Goal: Information Seeking & Learning: Learn about a topic

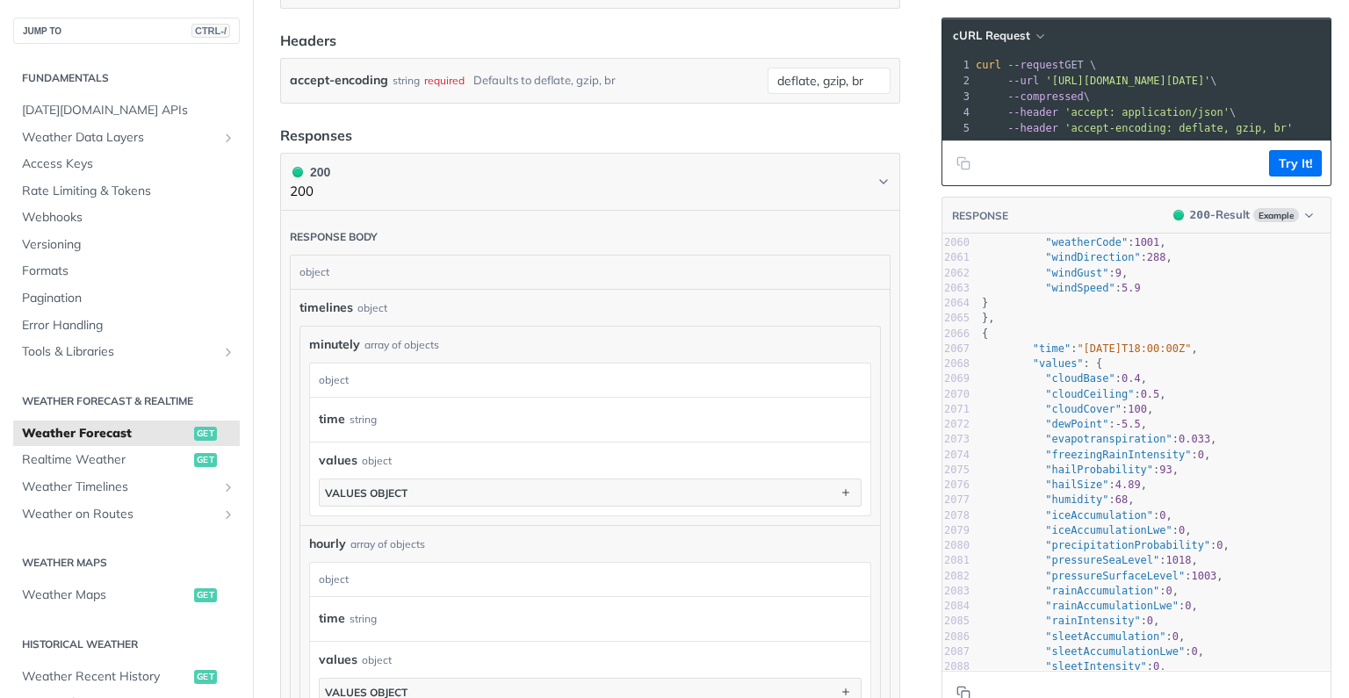
scroll to position [31310, 0]
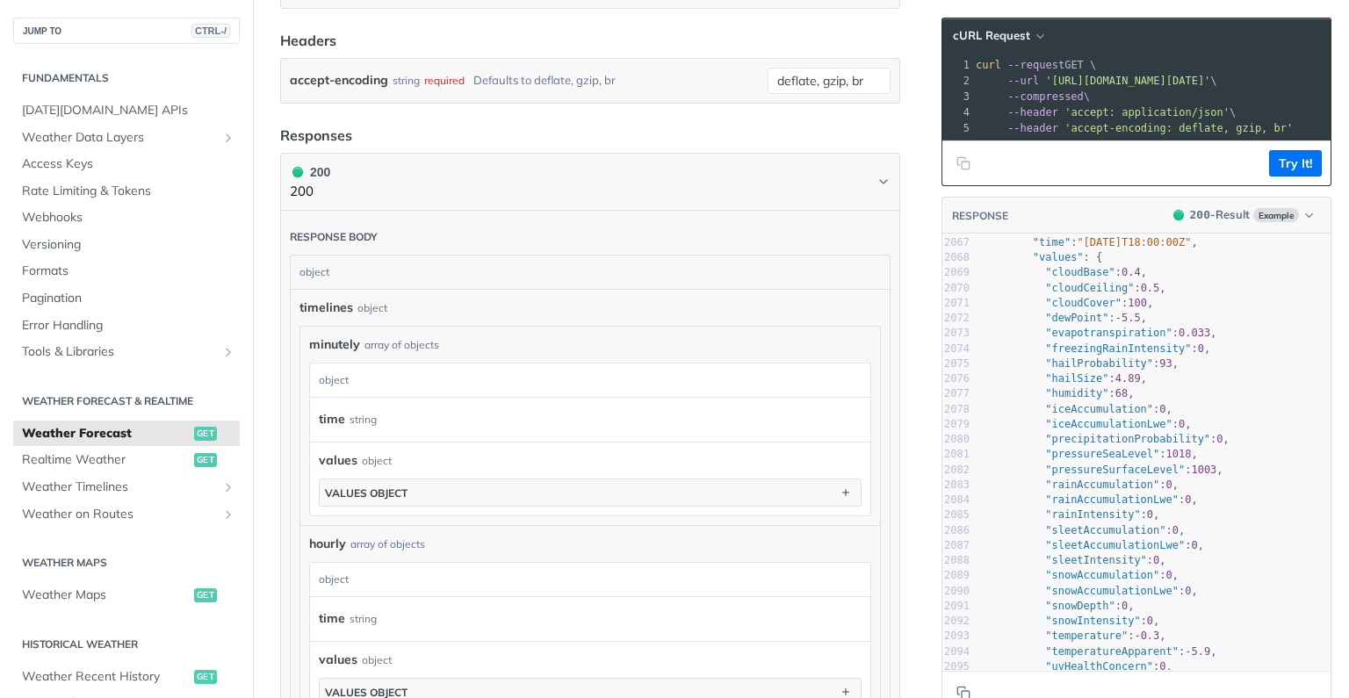
click at [1111, 460] on span ""pressureSeaLevel"" at bounding box center [1102, 454] width 114 height 12
type textarea "pressureSeaLevel"
click at [1111, 460] on span ""pressureSeaLevel"" at bounding box center [1102, 454] width 114 height 12
click at [1121, 476] on span ""pressureSurfaceLevel"" at bounding box center [1115, 470] width 140 height 12
type textarea "pressureSurfaceLevel"
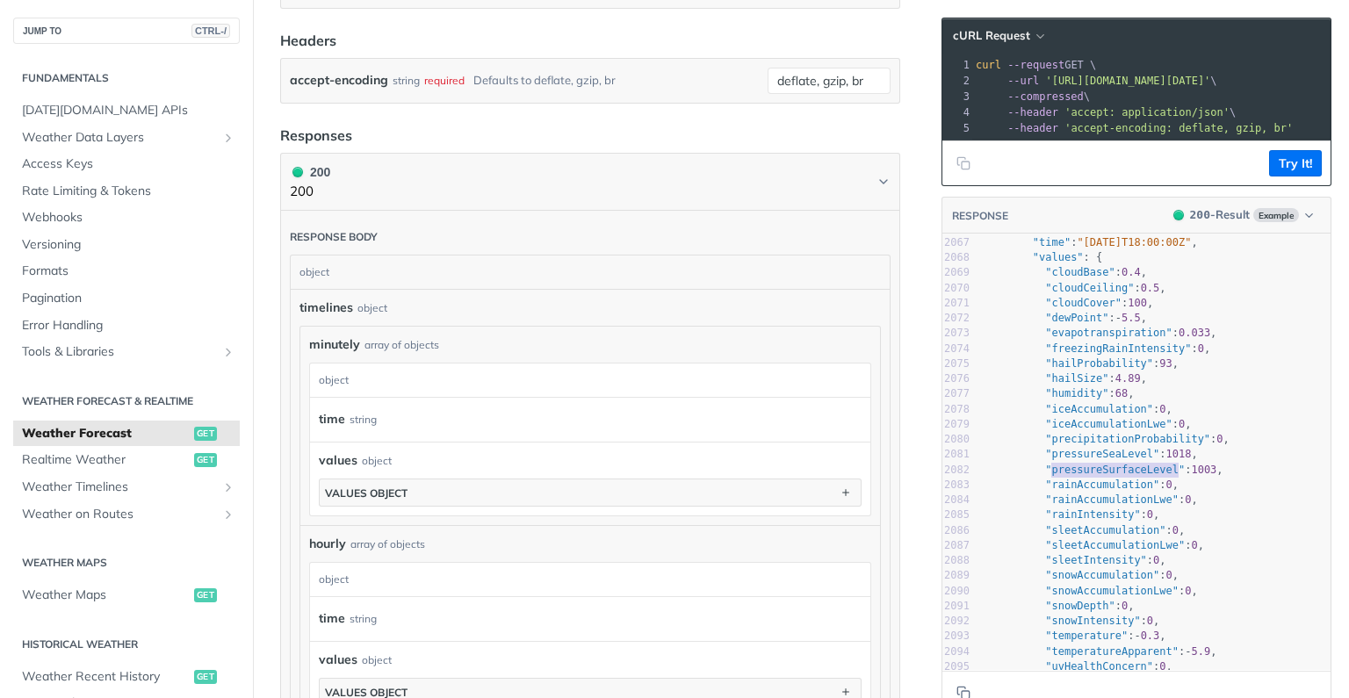
click at [1121, 476] on span ""pressureSurfaceLevel"" at bounding box center [1115, 470] width 140 height 12
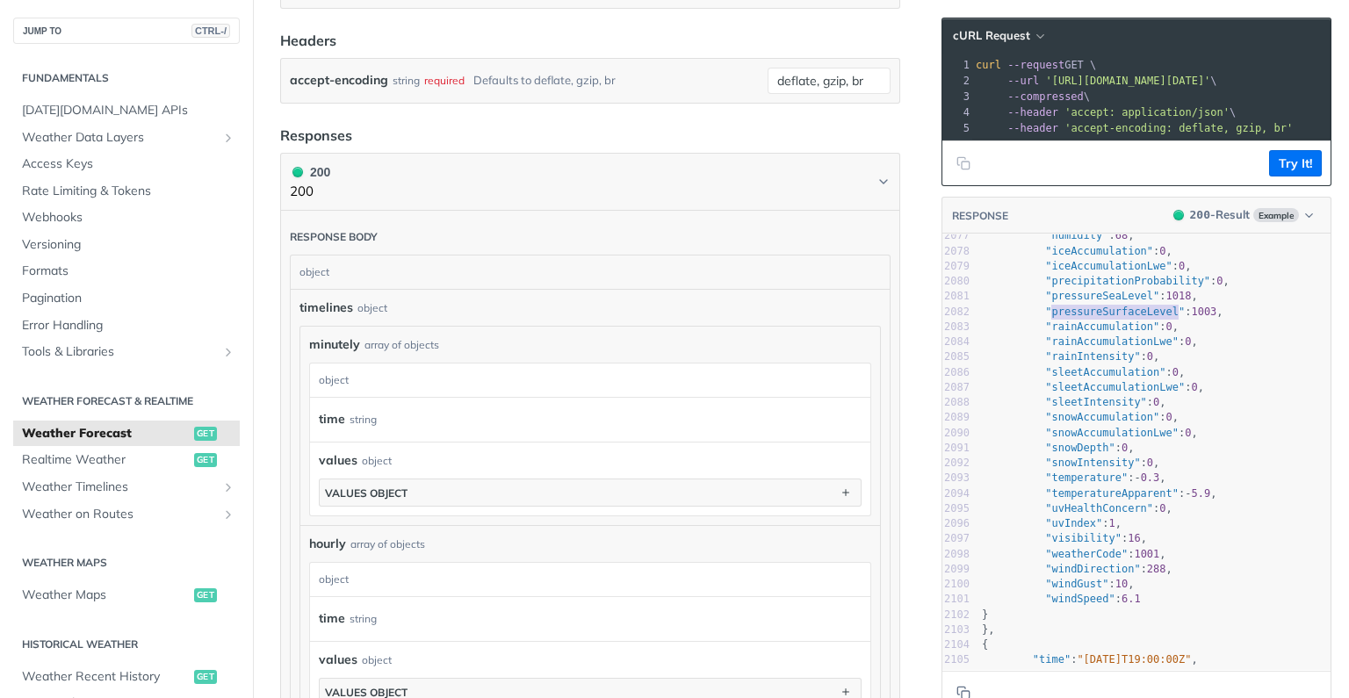
scroll to position [0, 0]
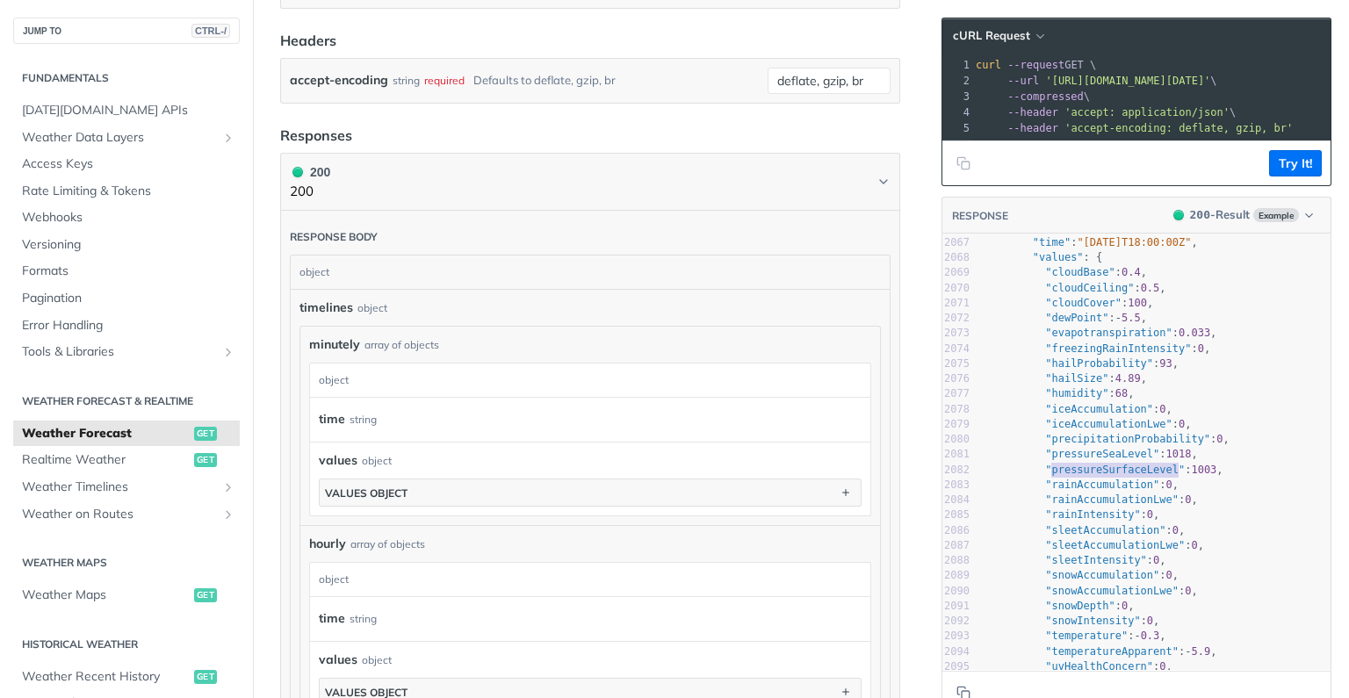
click at [1098, 444] on span ""precipitationProbability"" at bounding box center [1127, 439] width 165 height 12
click at [1170, 311] on pre ""cloudCover" : 100 ," at bounding box center [1154, 303] width 352 height 15
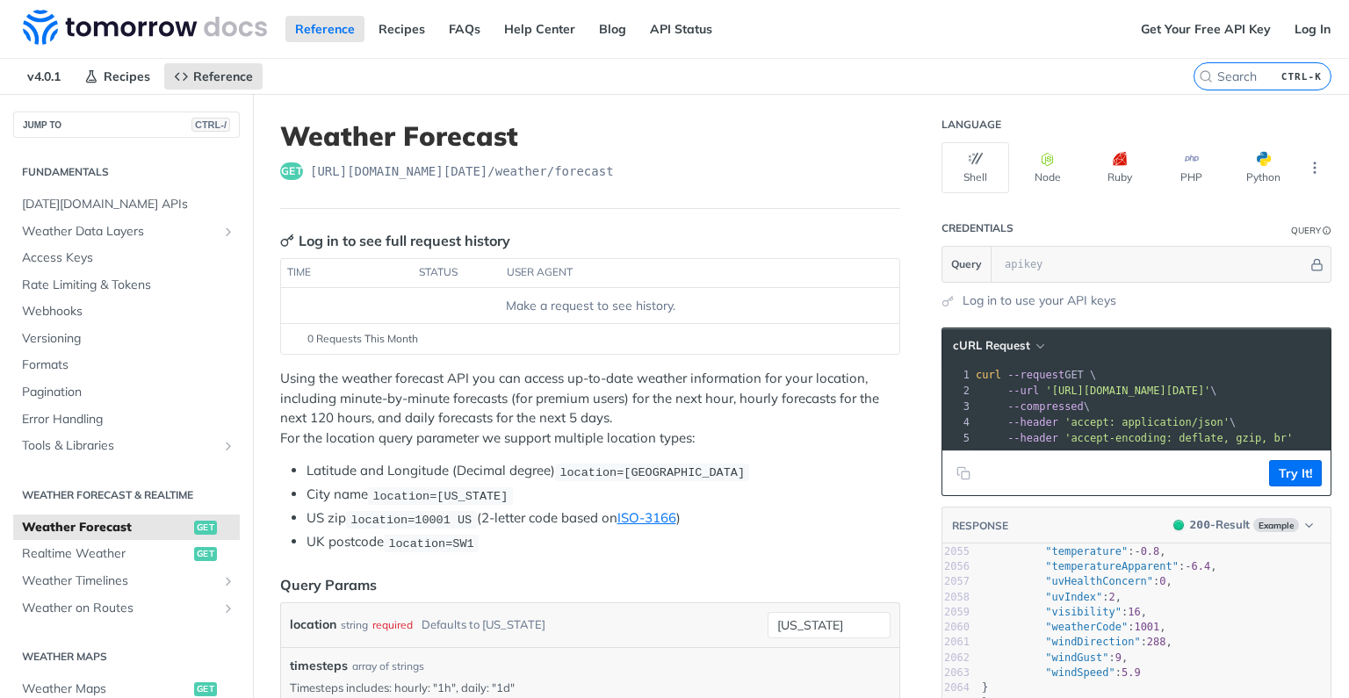
click at [539, 451] on div "Using the weather forecast API you can access up-to-date weather information fo…" at bounding box center [590, 461] width 620 height 184
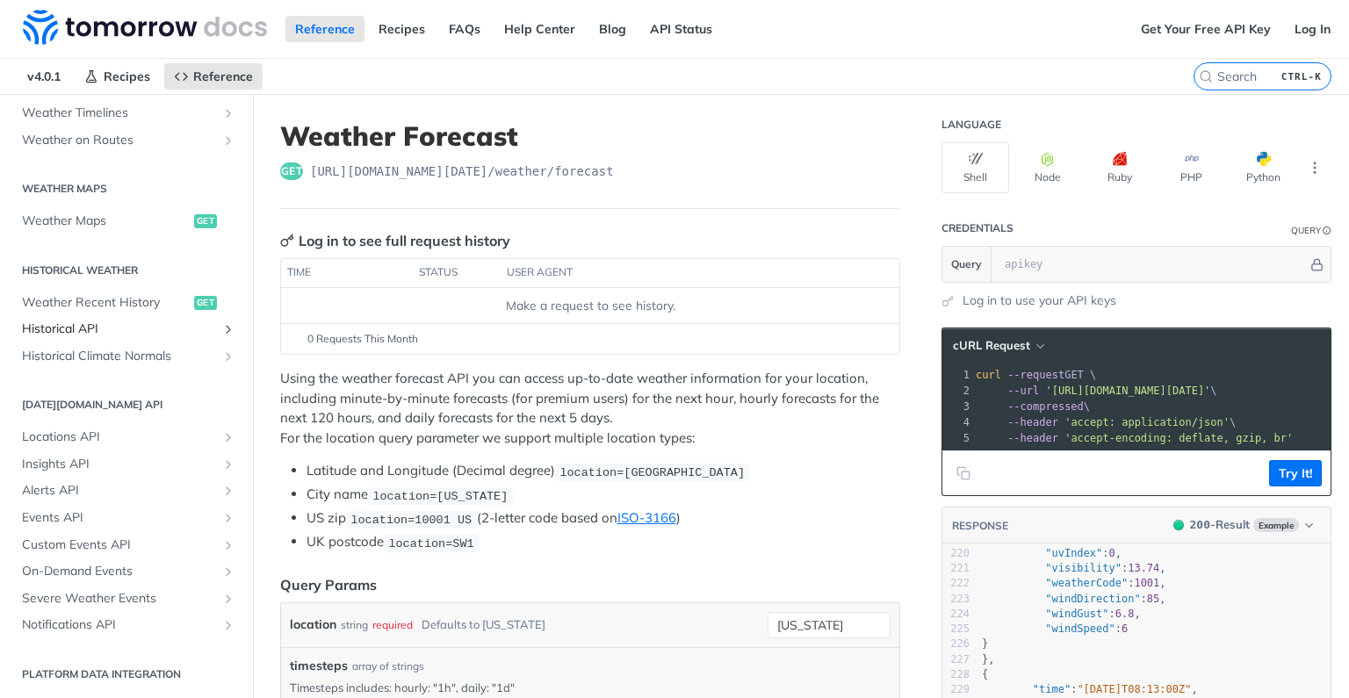
click at [86, 322] on span "Historical API" at bounding box center [119, 330] width 195 height 18
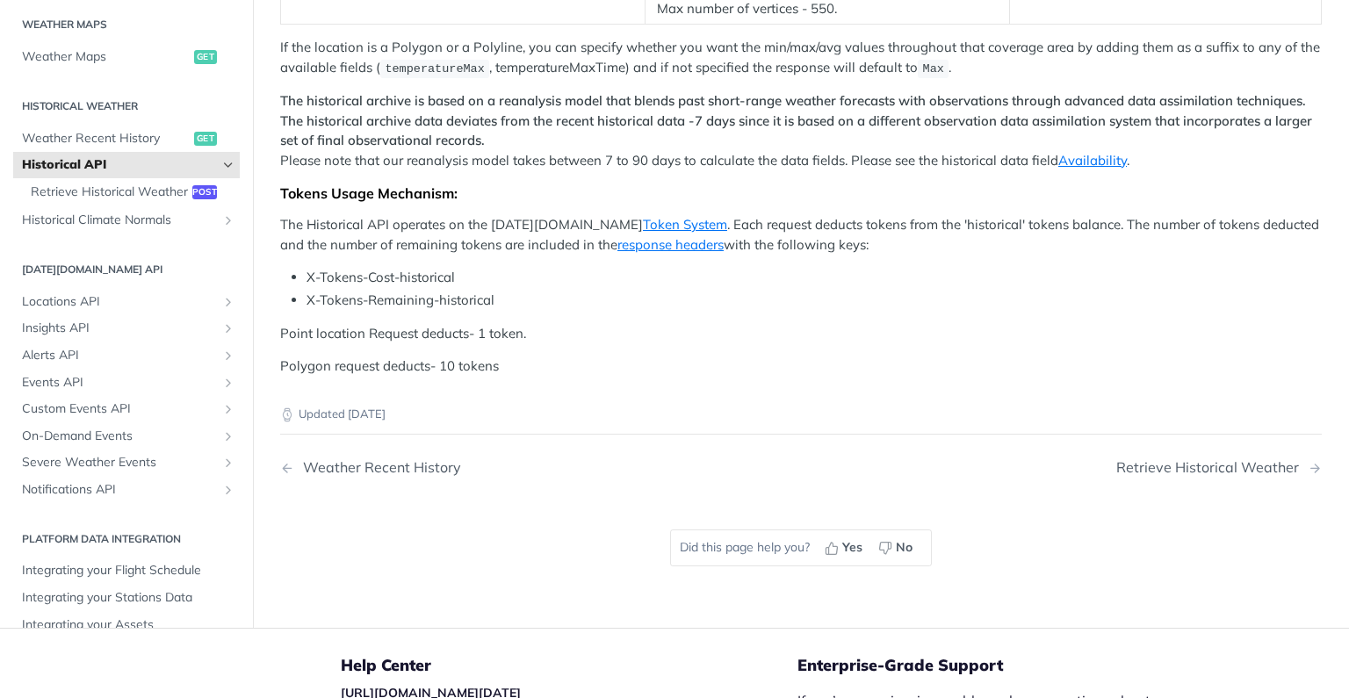
scroll to position [474, 0]
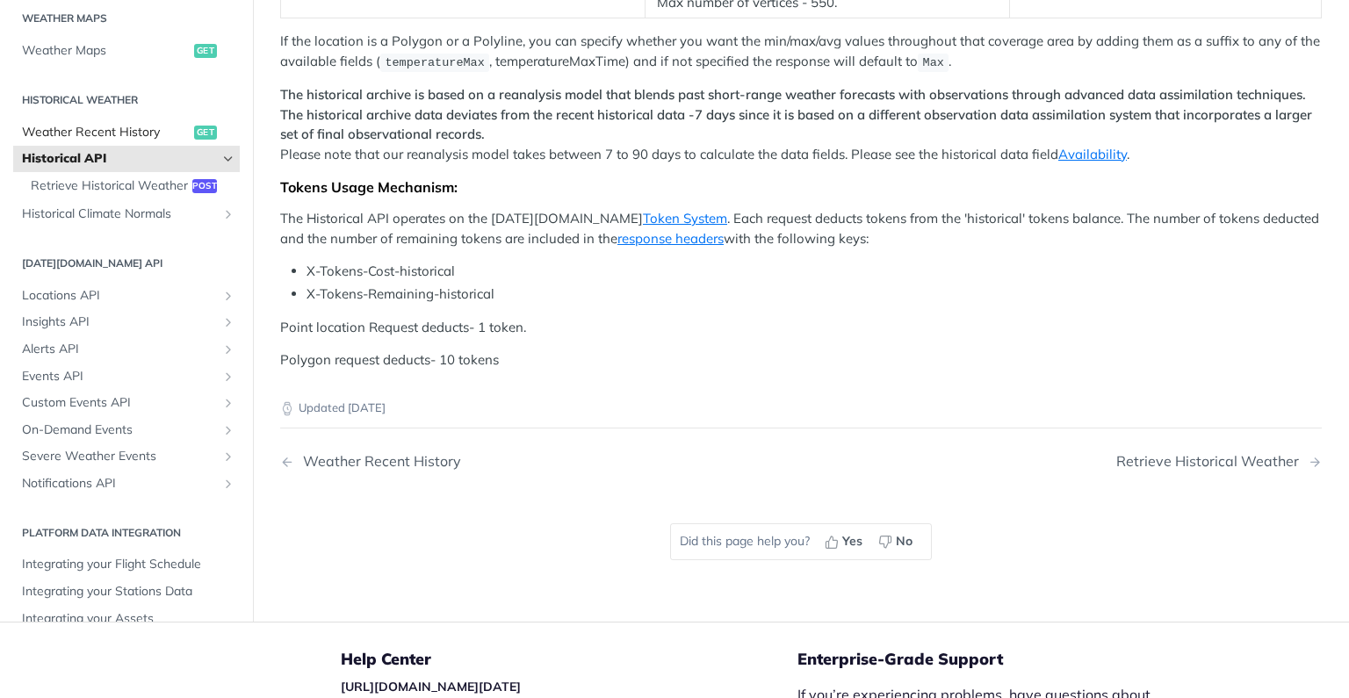
click at [108, 141] on span "Weather Recent History" at bounding box center [106, 132] width 168 height 18
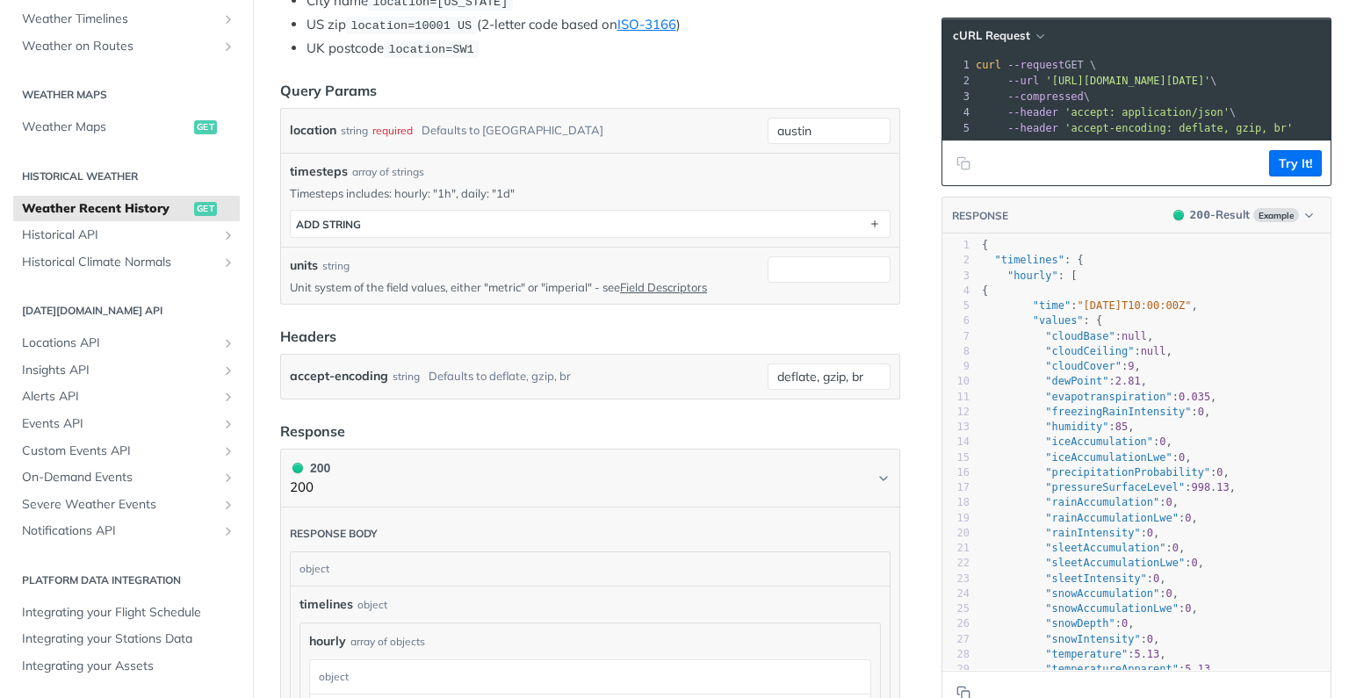
scroll to position [474, 0]
click at [119, 238] on span "Historical API" at bounding box center [119, 236] width 195 height 18
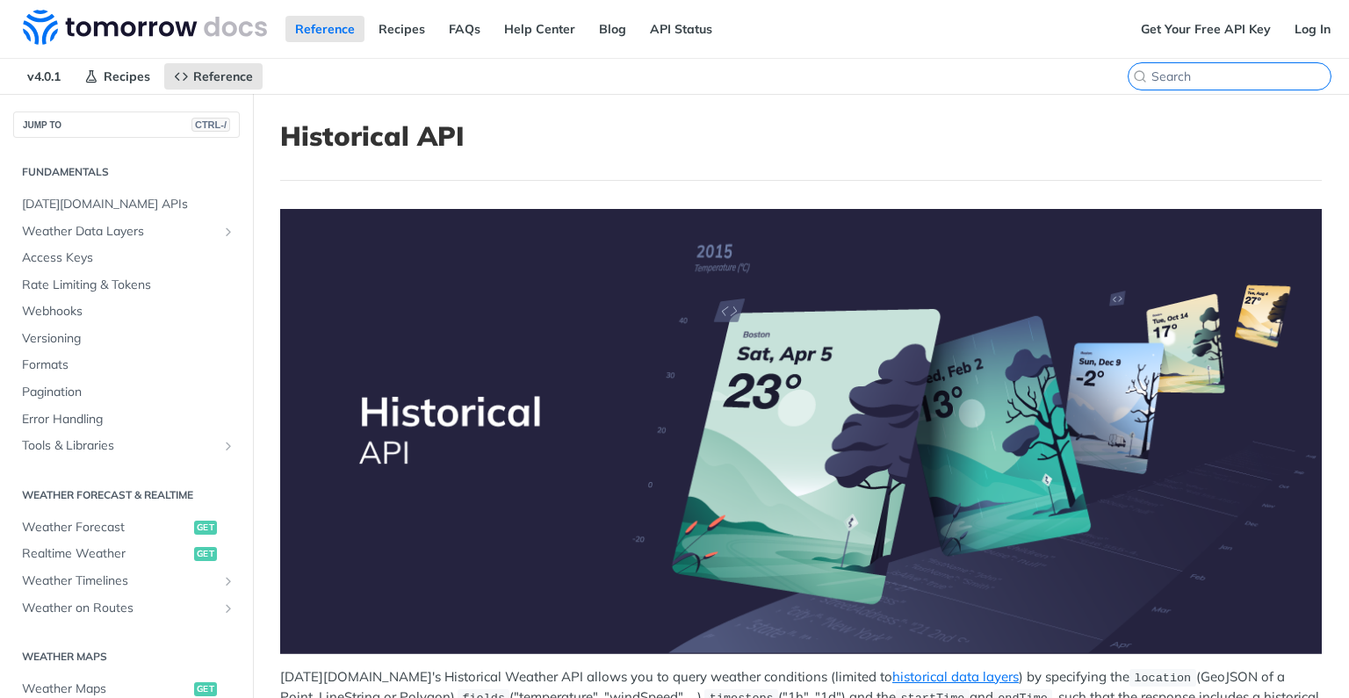
click at [1214, 71] on input "CTRL-K" at bounding box center [1240, 77] width 179 height 16
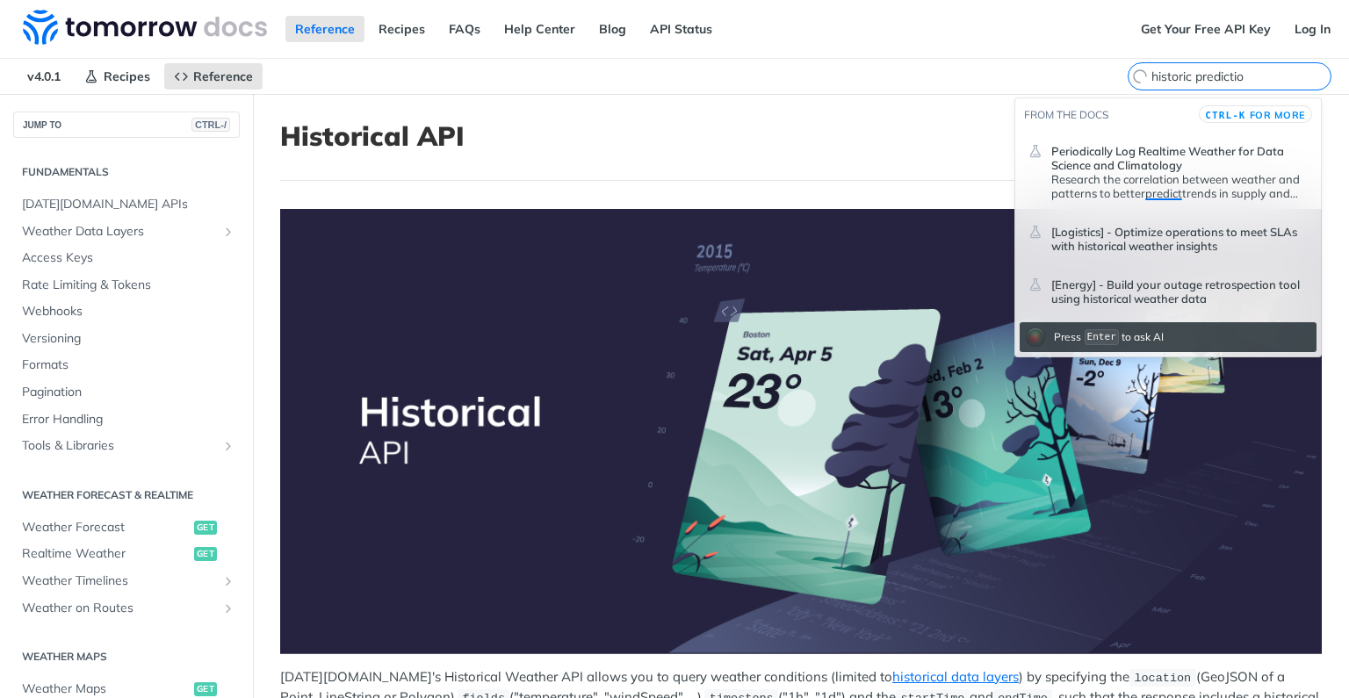
type input "historic prediction"
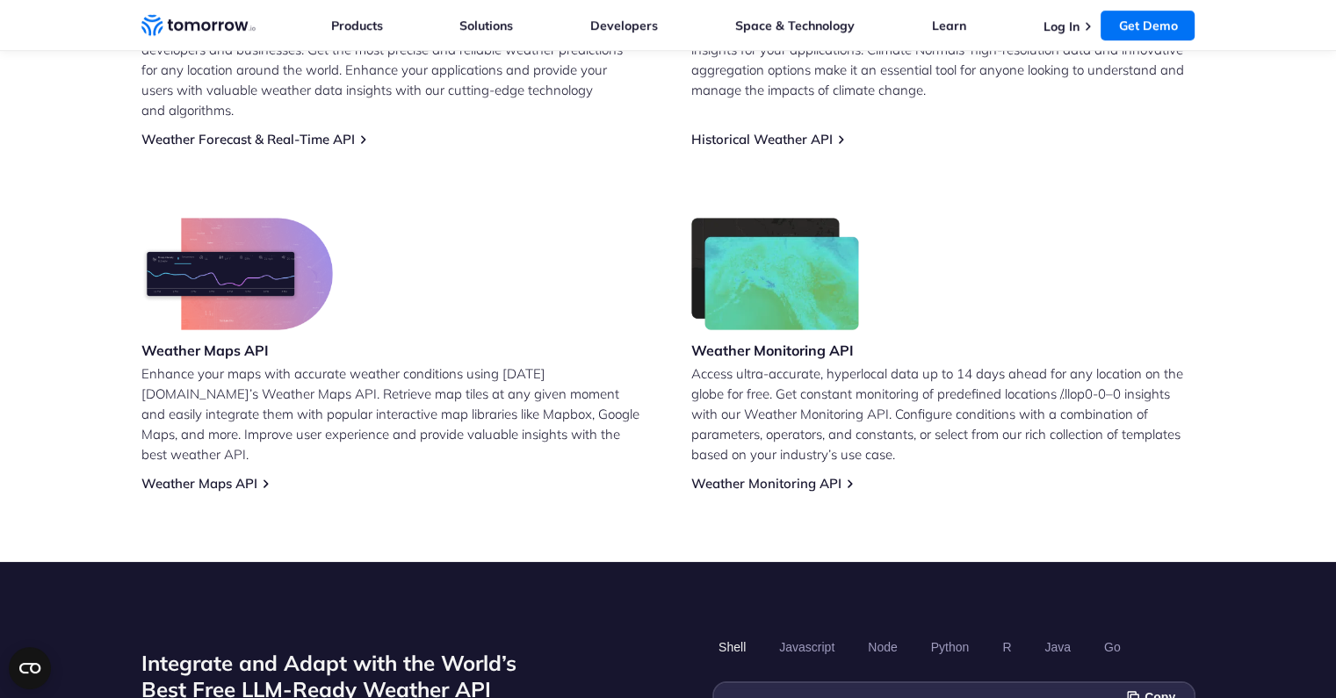
scroll to position [949, 0]
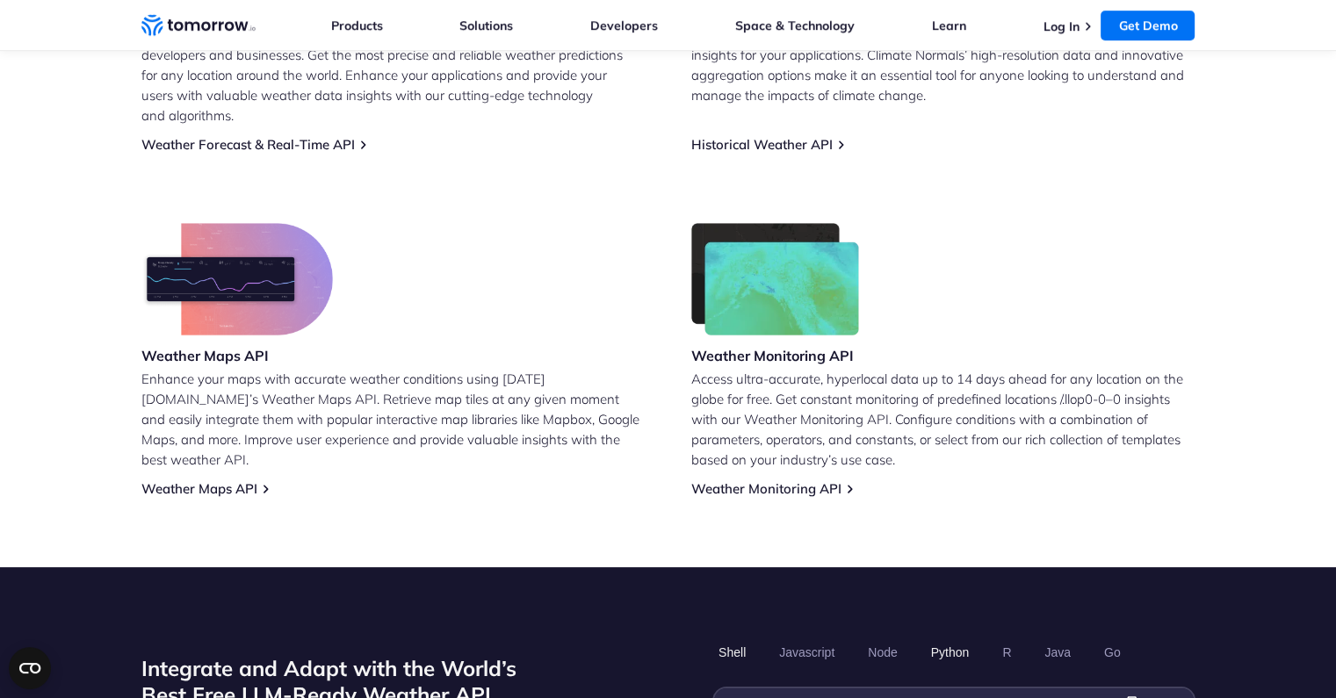
click at [925, 638] on button "Python" at bounding box center [949, 653] width 51 height 30
click at [947, 638] on button "Python" at bounding box center [949, 653] width 51 height 30
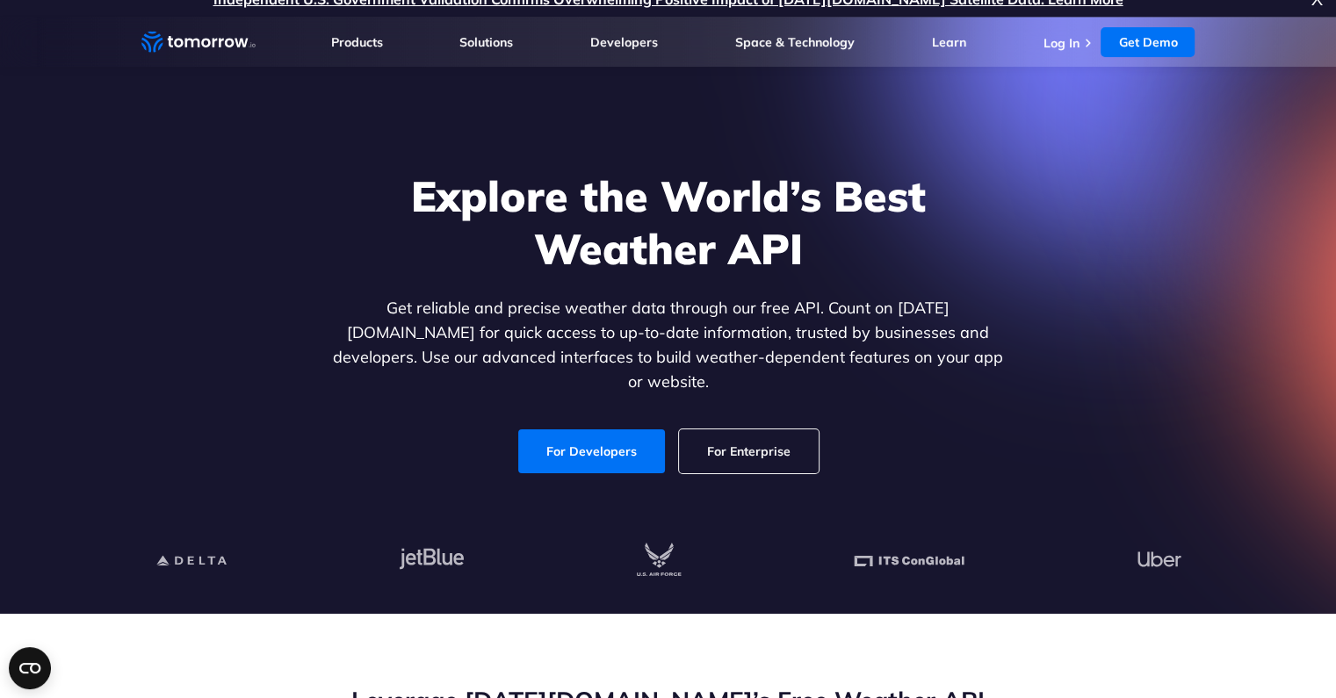
scroll to position [0, 0]
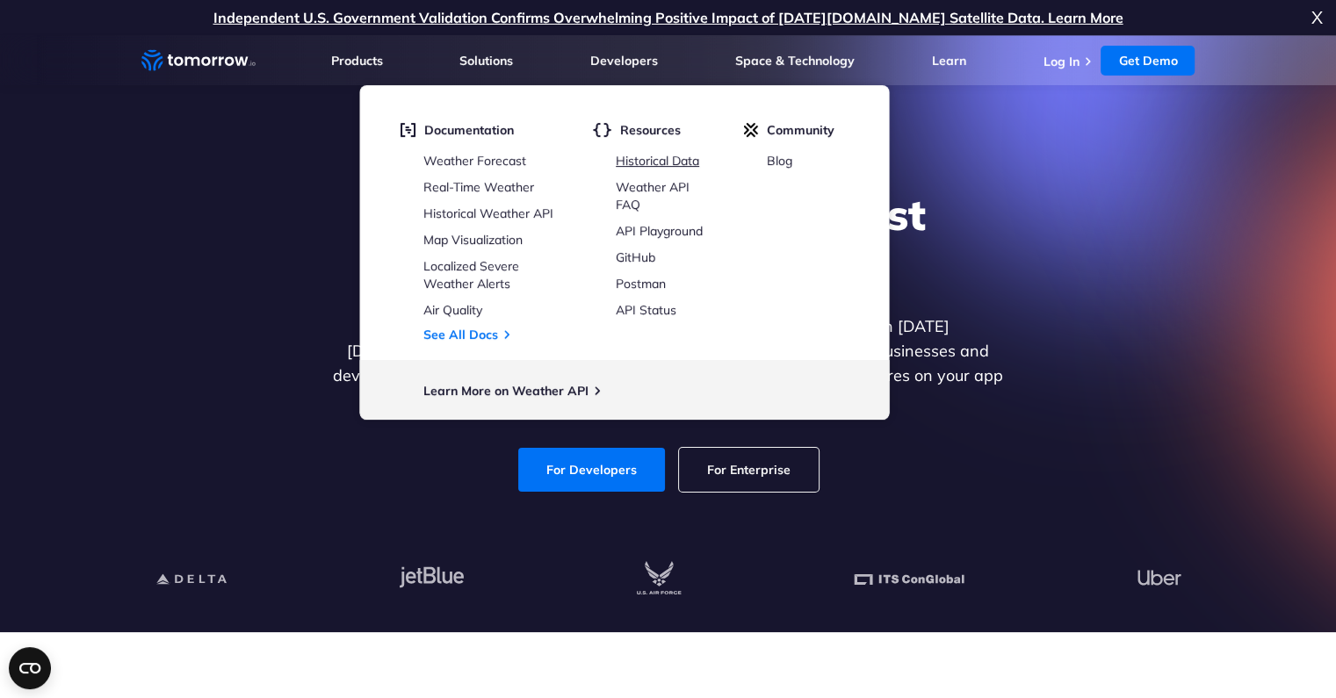
click at [655, 158] on link "Historical Data" at bounding box center [657, 161] width 83 height 16
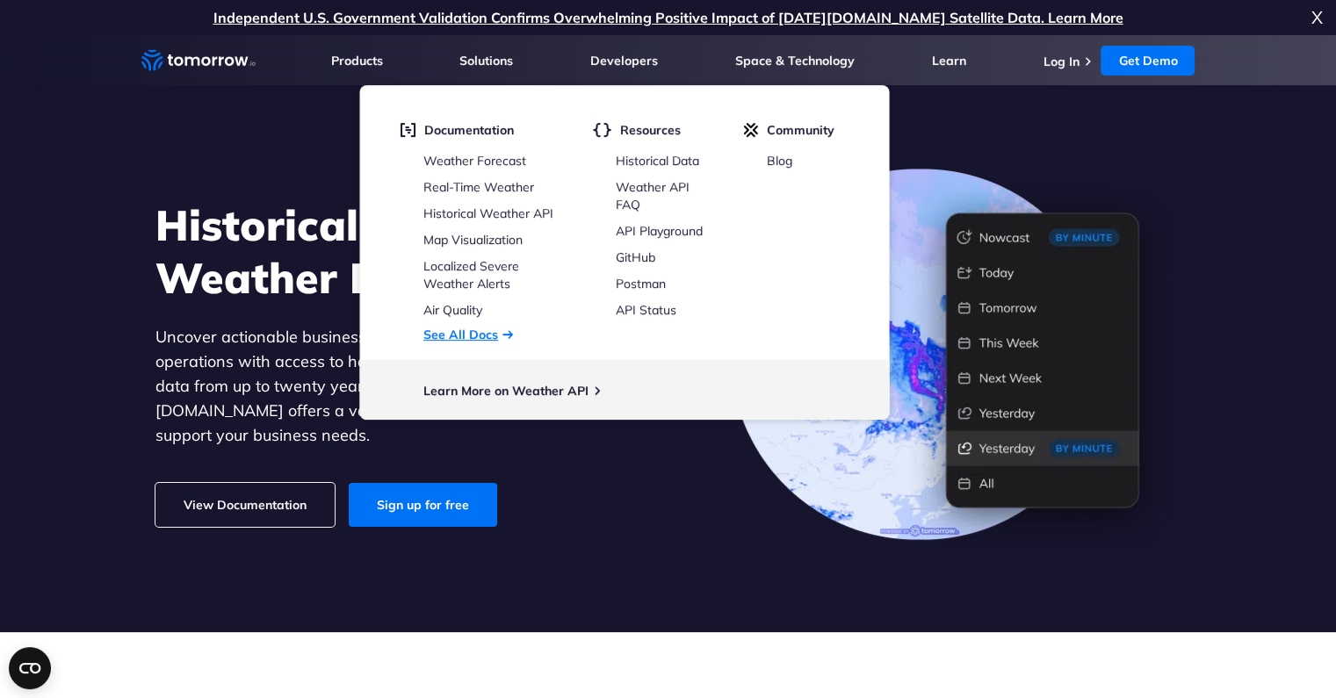
click at [483, 338] on link "See All Docs" at bounding box center [460, 335] width 75 height 16
click at [471, 328] on link "See All Docs" at bounding box center [460, 335] width 75 height 16
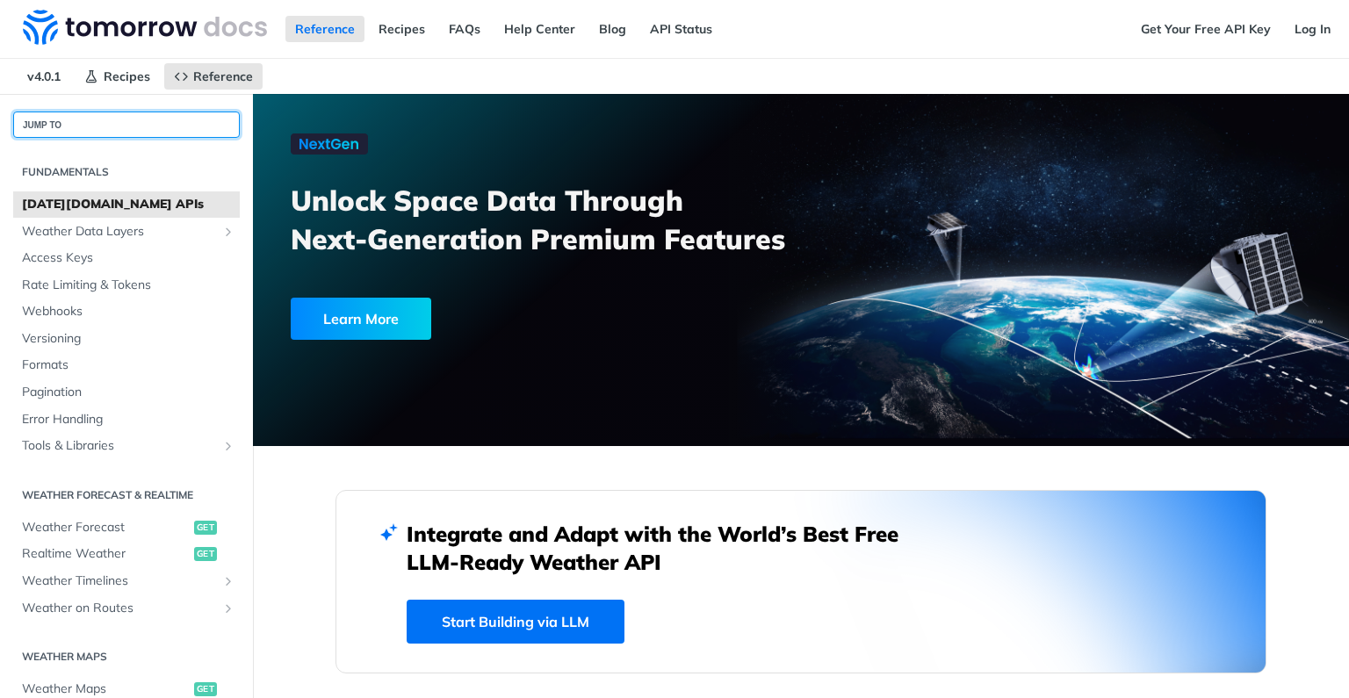
click at [155, 131] on button "JUMP TO" at bounding box center [126, 125] width 227 height 26
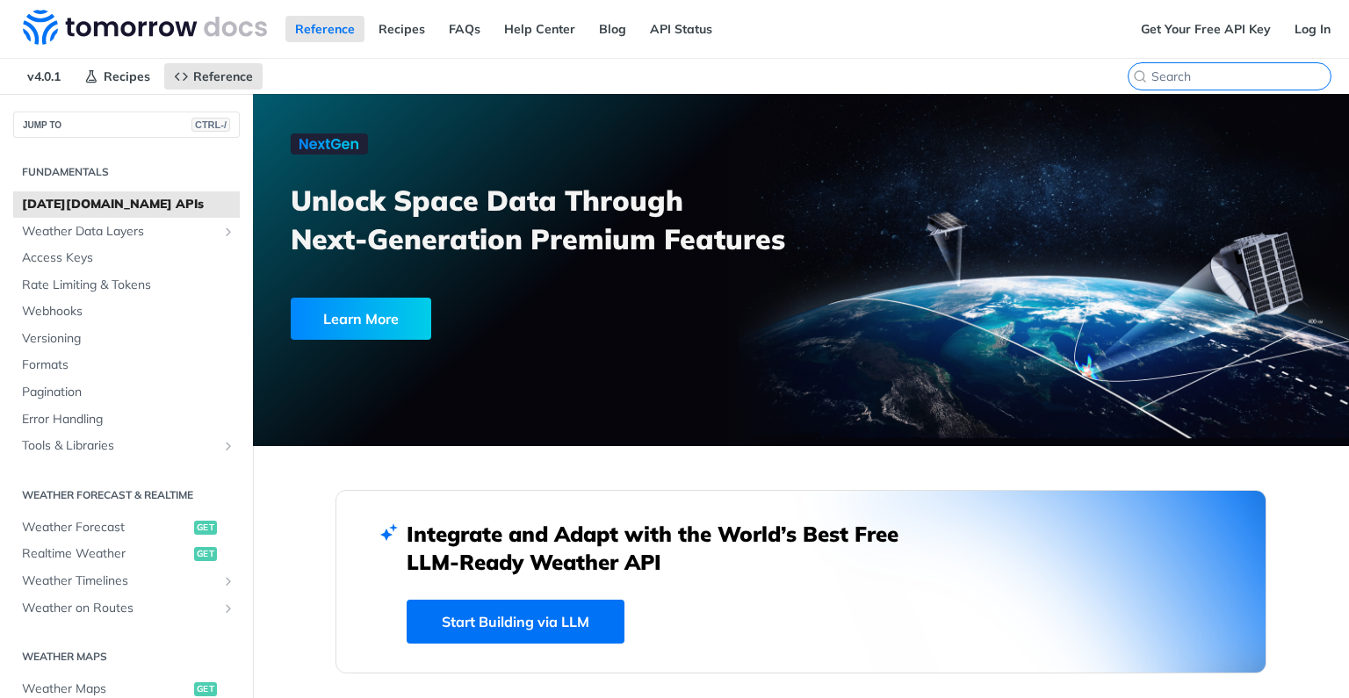
click at [1227, 70] on input "CTRL-K" at bounding box center [1240, 77] width 179 height 16
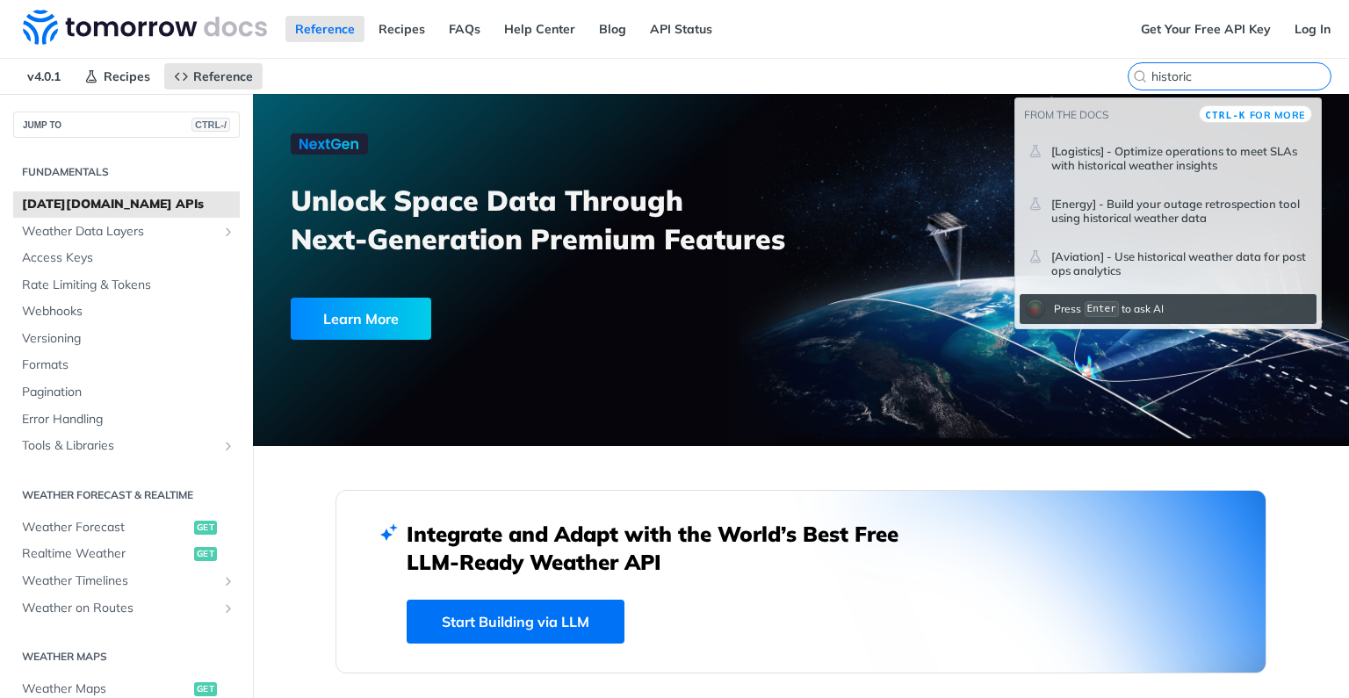
type input "historic"
